Goal: Information Seeking & Learning: Learn about a topic

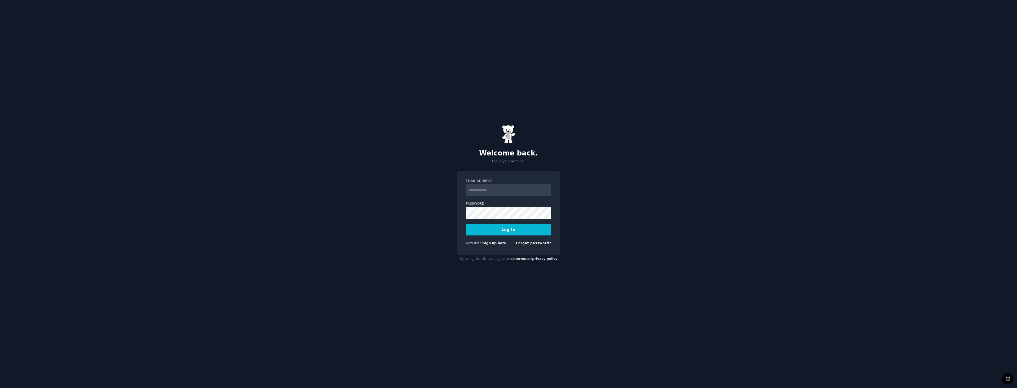
click at [489, 191] on input "Email Address" at bounding box center [508, 190] width 85 height 12
type input "**********"
click at [505, 229] on button "Log In" at bounding box center [508, 229] width 85 height 11
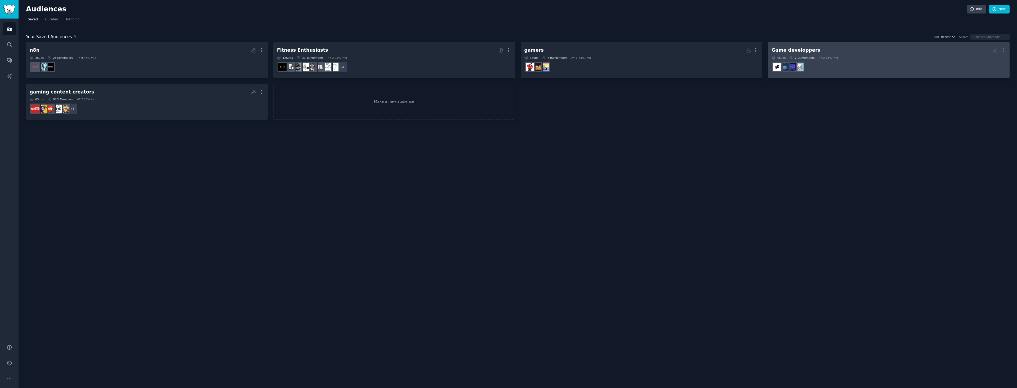
click at [830, 50] on h2 "Game developpers More" at bounding box center [889, 50] width 234 height 9
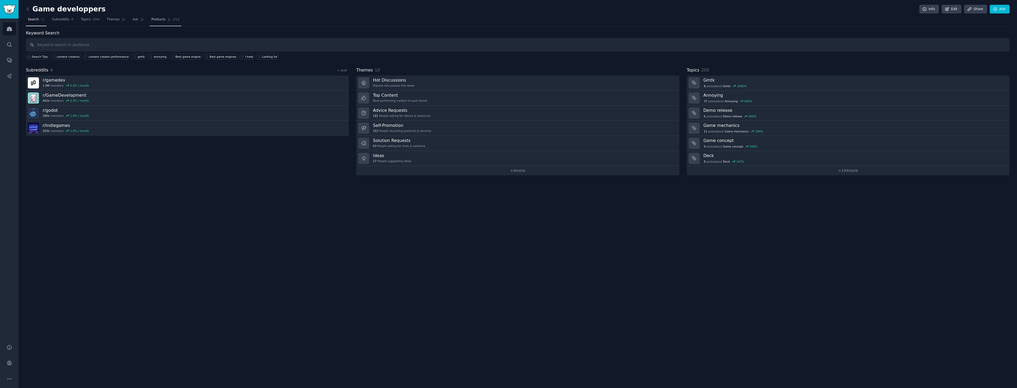
click at [153, 18] on span "Products" at bounding box center [159, 19] width 14 height 5
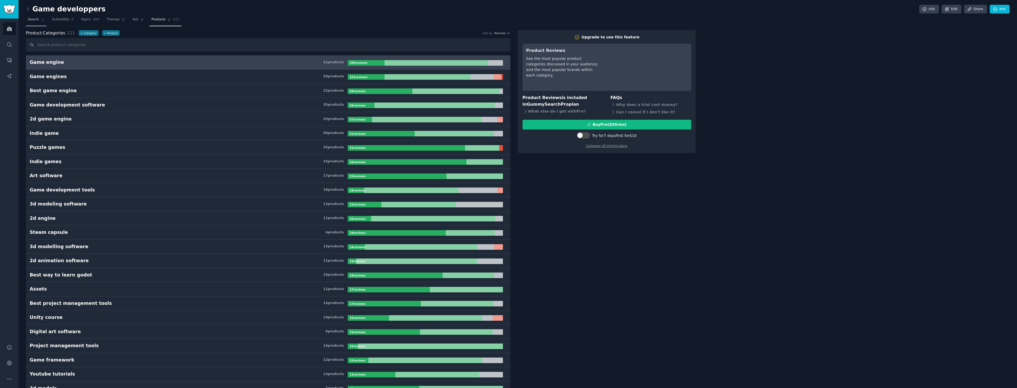
click at [29, 17] on span "Search" at bounding box center [33, 19] width 11 height 5
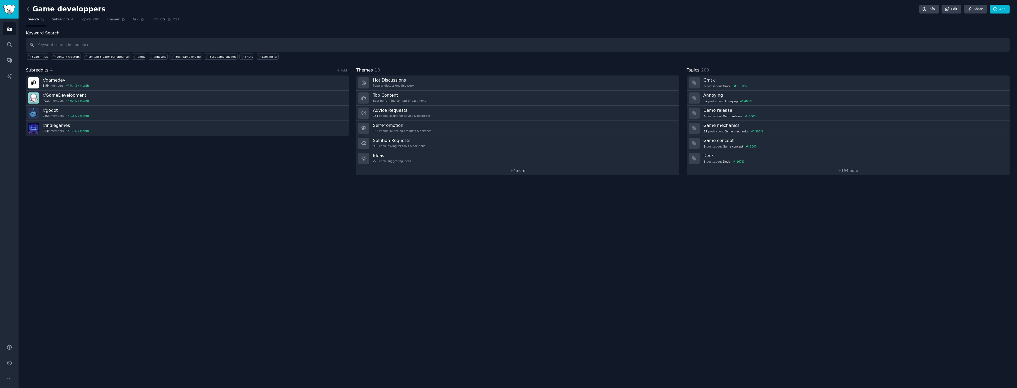
click at [528, 172] on link "+ 4 more" at bounding box center [517, 170] width 323 height 9
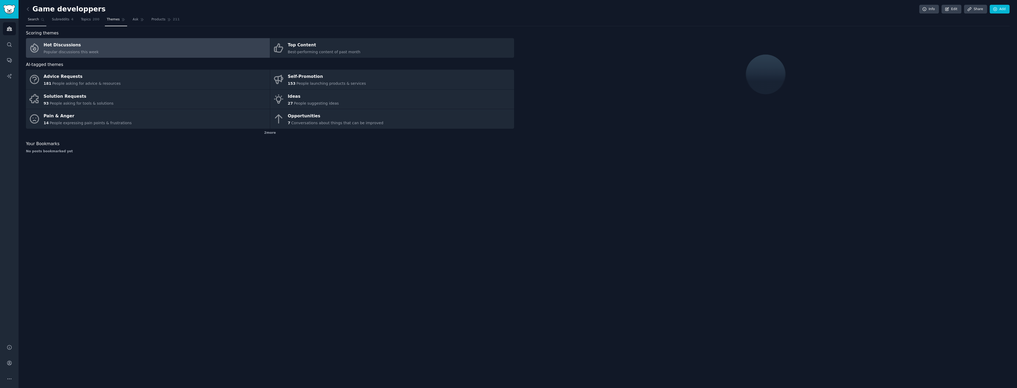
click at [35, 20] on span "Search" at bounding box center [33, 19] width 11 height 5
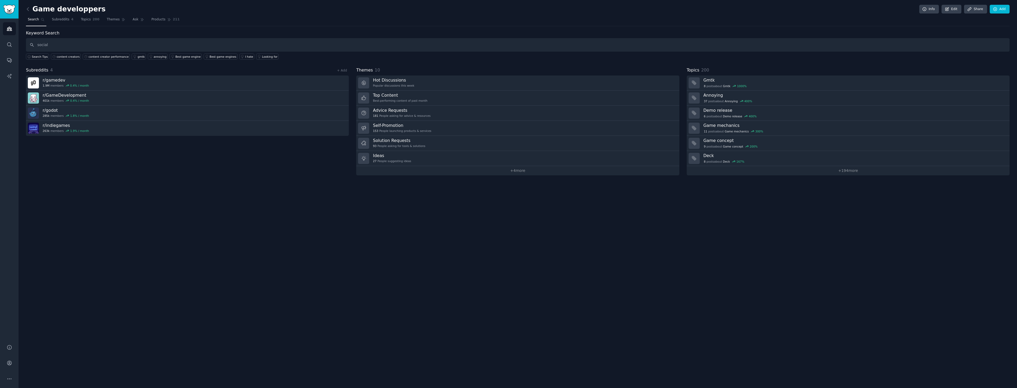
type input "social"
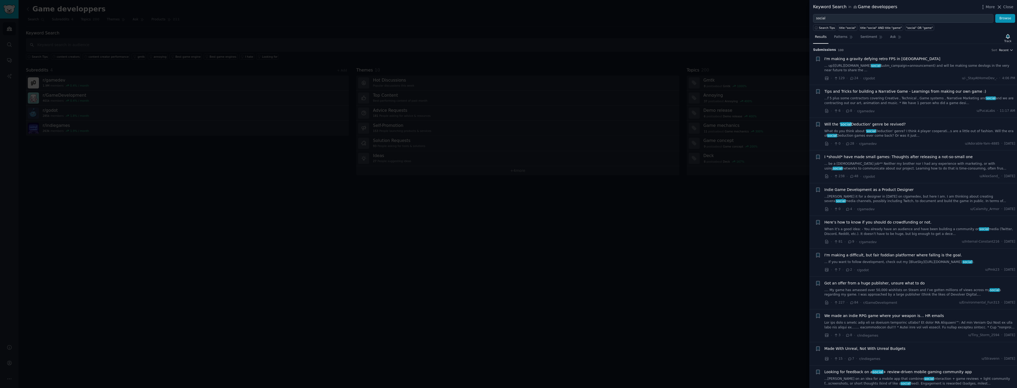
click at [1008, 50] on button "Recent" at bounding box center [1006, 50] width 14 height 4
click at [987, 70] on div "Upvotes" at bounding box center [986, 69] width 49 height 9
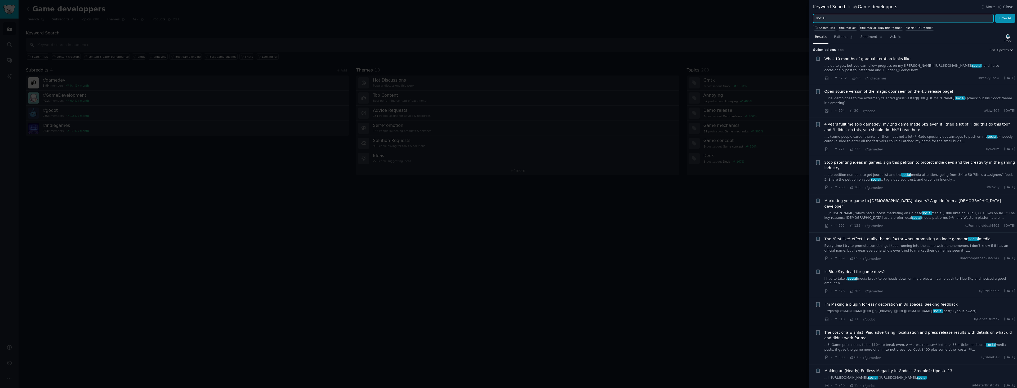
drag, startPoint x: 849, startPoint y: 19, endPoint x: 788, endPoint y: 21, distance: 60.2
click at [788, 20] on div "Keyword Search in Game developpers More Close social Browse Search Tips title:"…" at bounding box center [508, 194] width 1017 height 388
type input "anime"
click at [996, 14] on button "Browse" at bounding box center [1006, 18] width 20 height 9
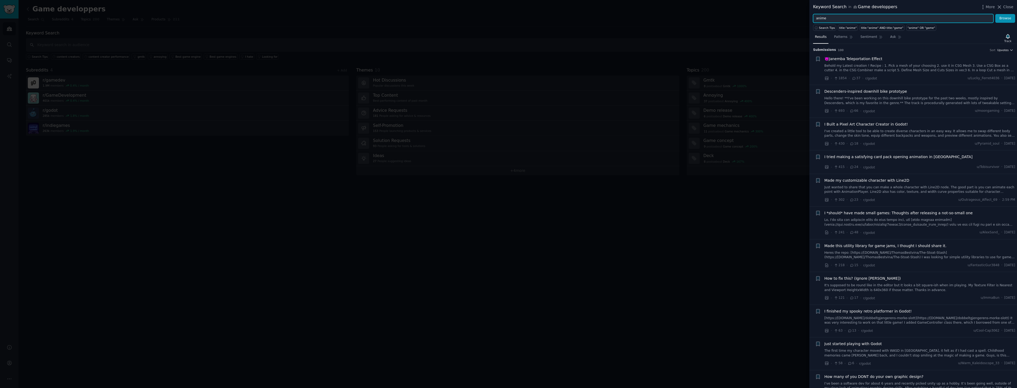
click at [1010, 49] on icon "button" at bounding box center [1012, 50] width 4 height 4
click at [988, 77] on div "Comments" at bounding box center [986, 78] width 49 height 9
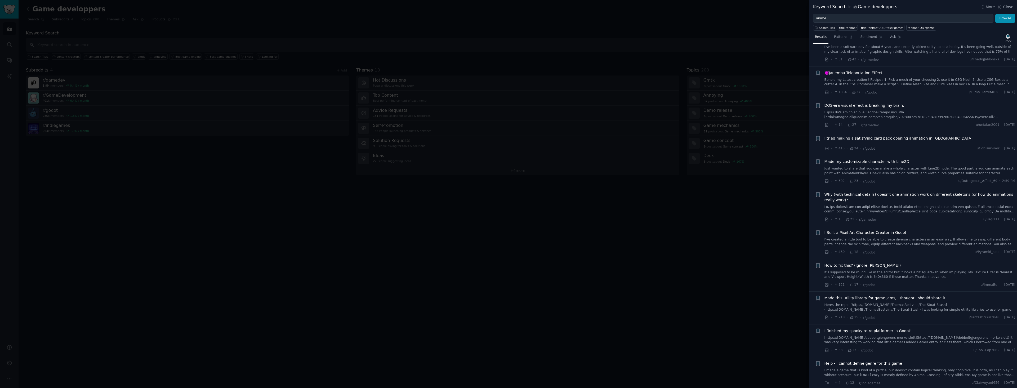
scroll to position [132, 0]
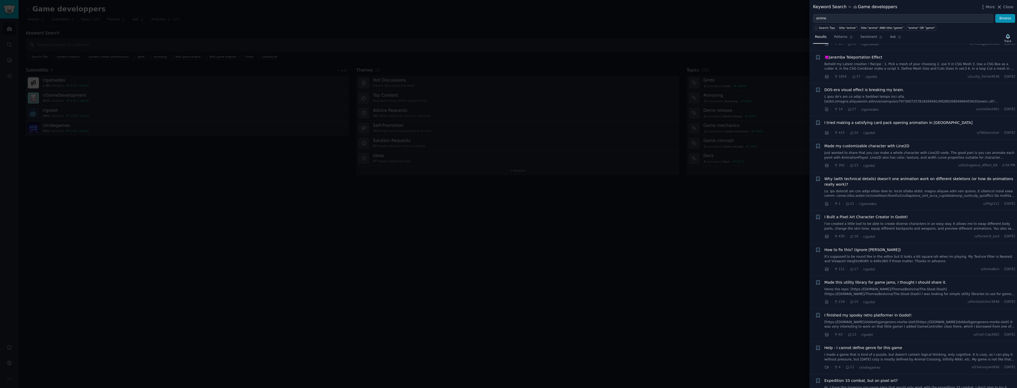
click at [860, 124] on span "I tried making a satisfying card pack opening animation in Godot" at bounding box center [899, 123] width 148 height 6
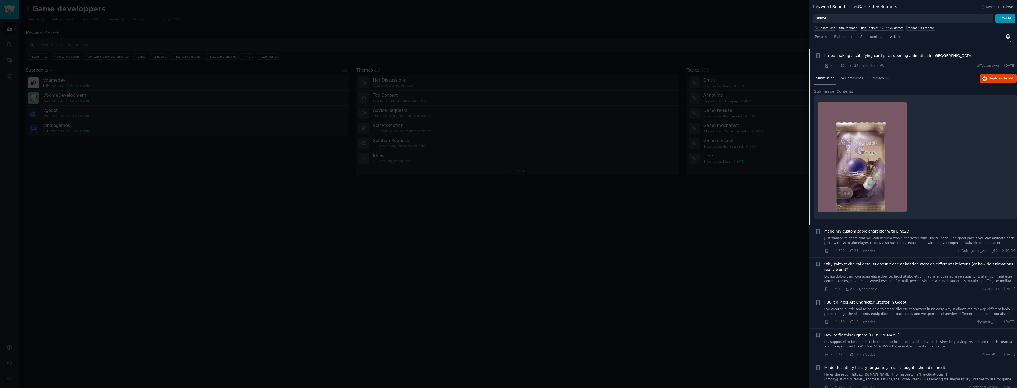
scroll to position [205, 0]
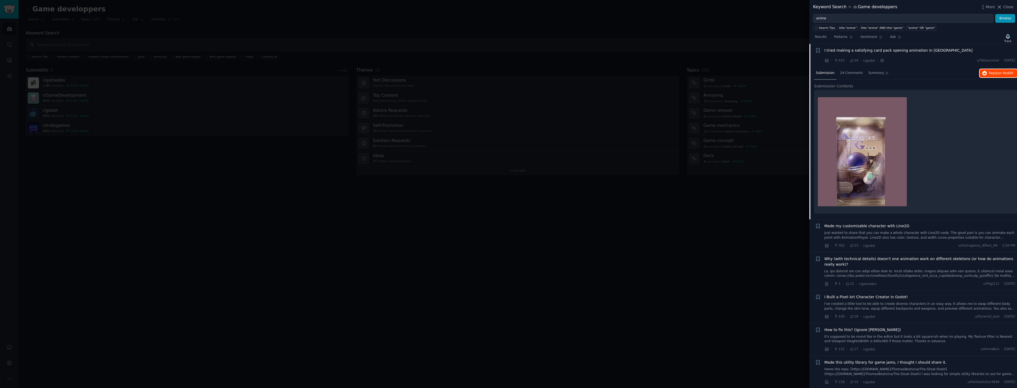
click at [1005, 72] on span "on Reddit" at bounding box center [1005, 73] width 15 height 4
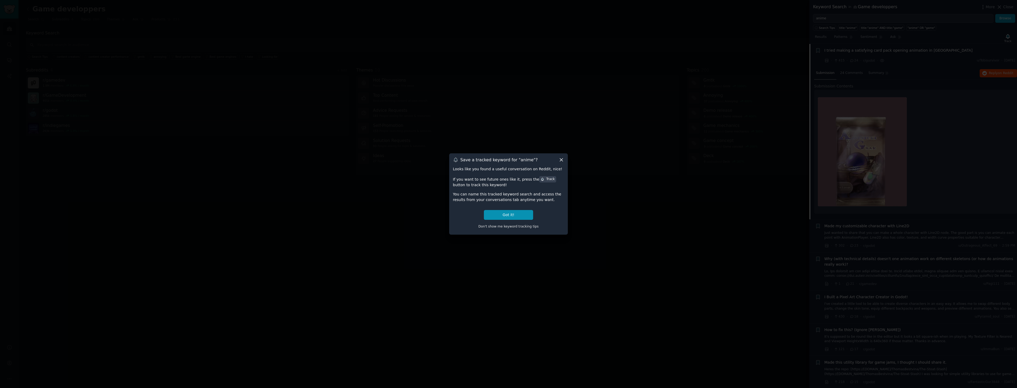
click at [562, 157] on div "Save a tracked keyword for " anime "? Looks like you found a useful conversatio…" at bounding box center [508, 193] width 119 height 81
click at [561, 159] on icon at bounding box center [561, 159] width 3 height 3
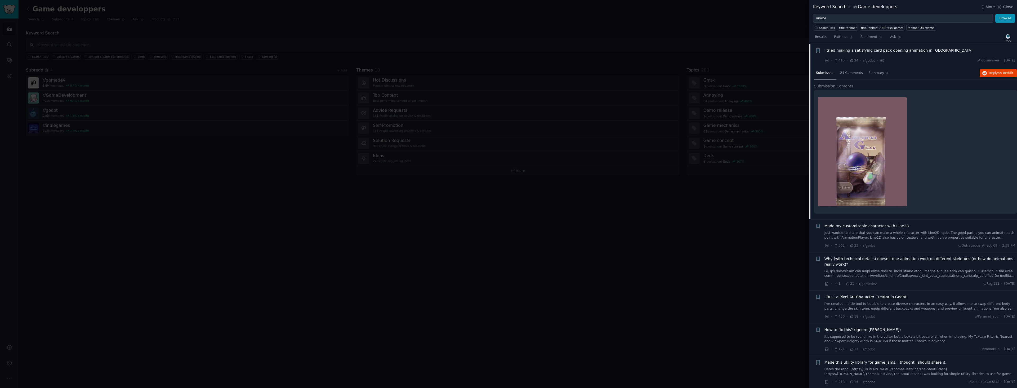
click at [540, 230] on div at bounding box center [508, 194] width 1017 height 388
